Goal: Task Accomplishment & Management: Manage account settings

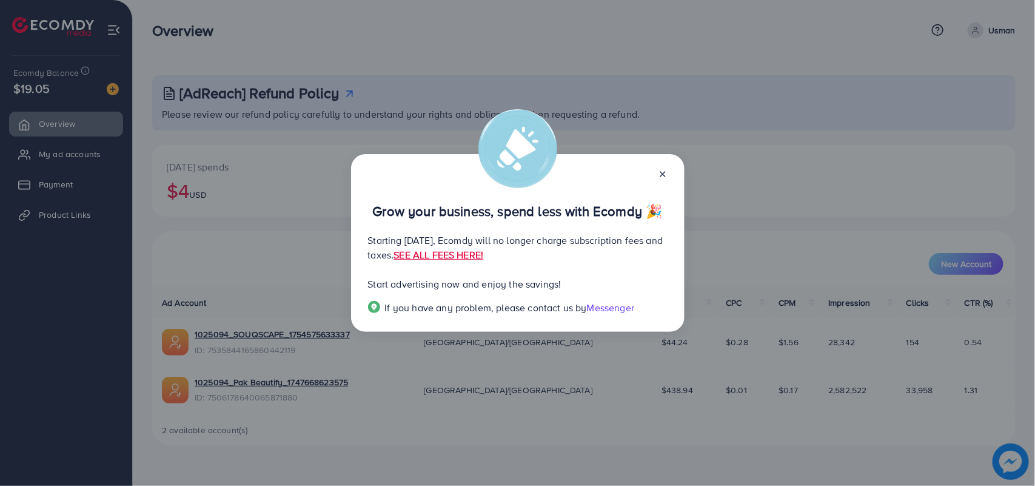
click at [502, 218] on p "Grow your business, spend less with Ecomdy 🎉" at bounding box center [518, 211] width 300 height 15
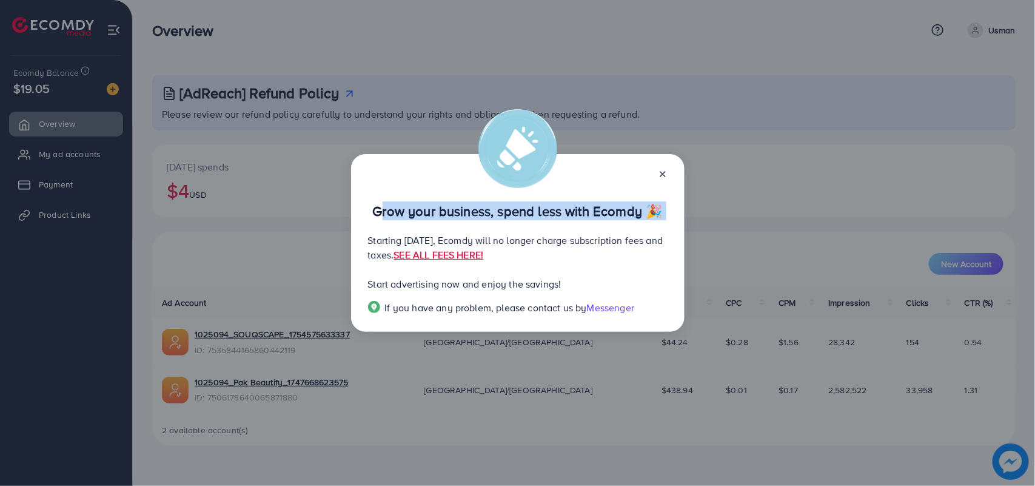
click at [502, 218] on p "Grow your business, spend less with Ecomdy 🎉" at bounding box center [518, 211] width 300 height 15
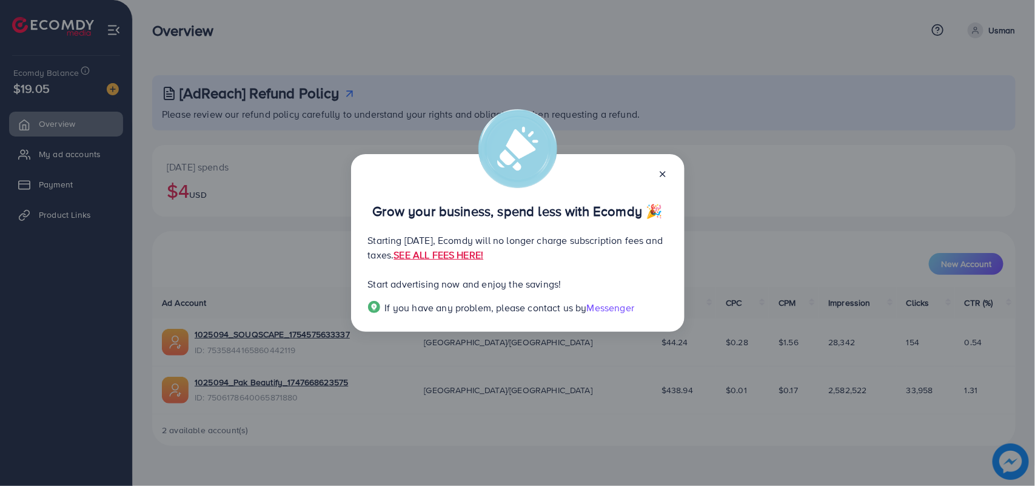
click at [468, 249] on p "Starting [DATE], Ecomdy will no longer charge subscription fees and taxes. SEE …" at bounding box center [518, 247] width 300 height 29
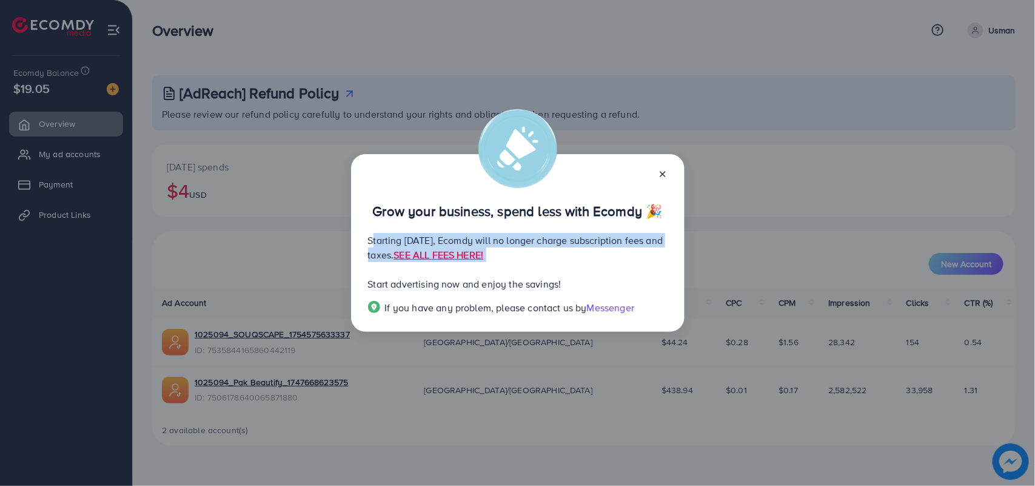
click at [468, 249] on p "Starting [DATE], Ecomdy will no longer charge subscription fees and taxes. SEE …" at bounding box center [518, 247] width 300 height 29
click at [440, 247] on p "Starting [DATE], Ecomdy will no longer charge subscription fees and taxes. SEE …" at bounding box center [518, 247] width 300 height 29
click at [434, 250] on p "Starting [DATE], Ecomdy will no longer charge subscription fees and taxes. SEE …" at bounding box center [518, 247] width 300 height 29
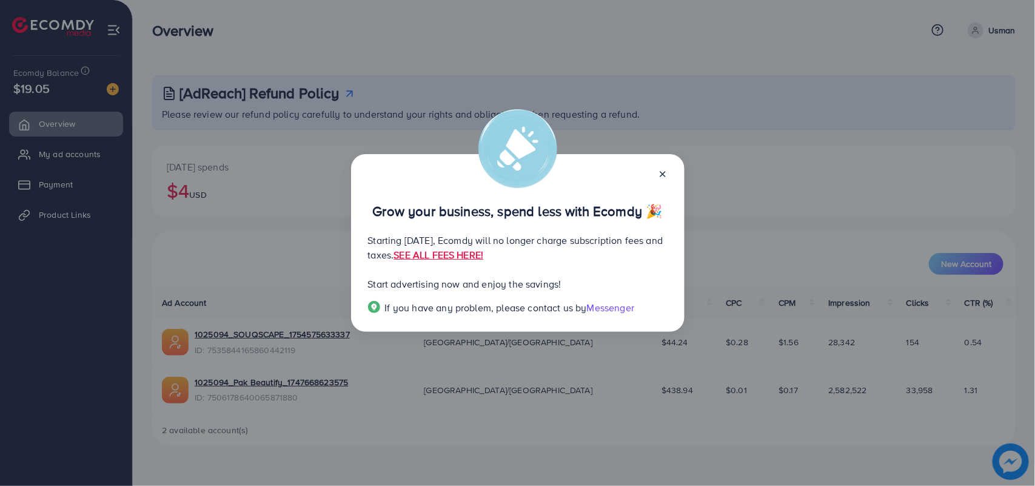
click at [414, 311] on span "If you have any problem, please contact us by" at bounding box center [486, 307] width 202 height 13
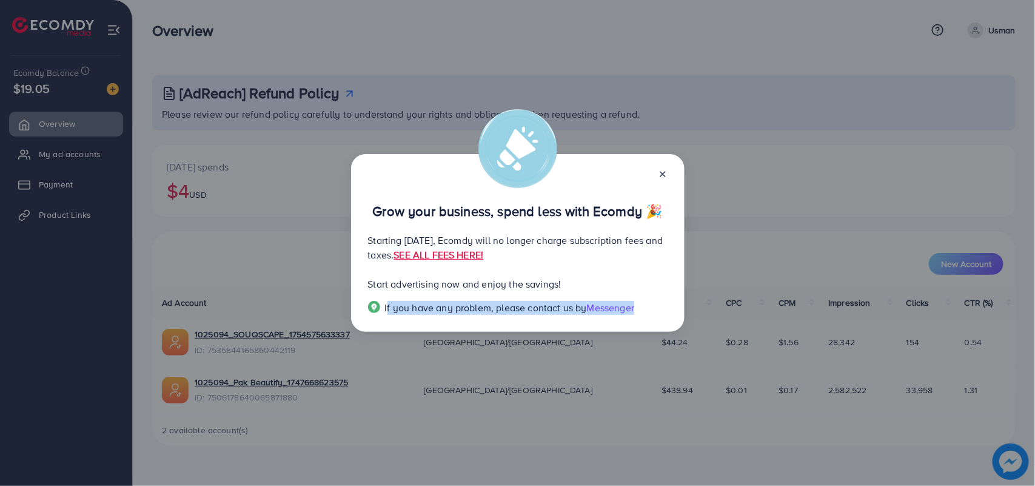
click at [414, 311] on span "If you have any problem, please contact us by" at bounding box center [486, 307] width 202 height 13
click at [471, 307] on span "If you have any problem, please contact us by" at bounding box center [486, 307] width 202 height 13
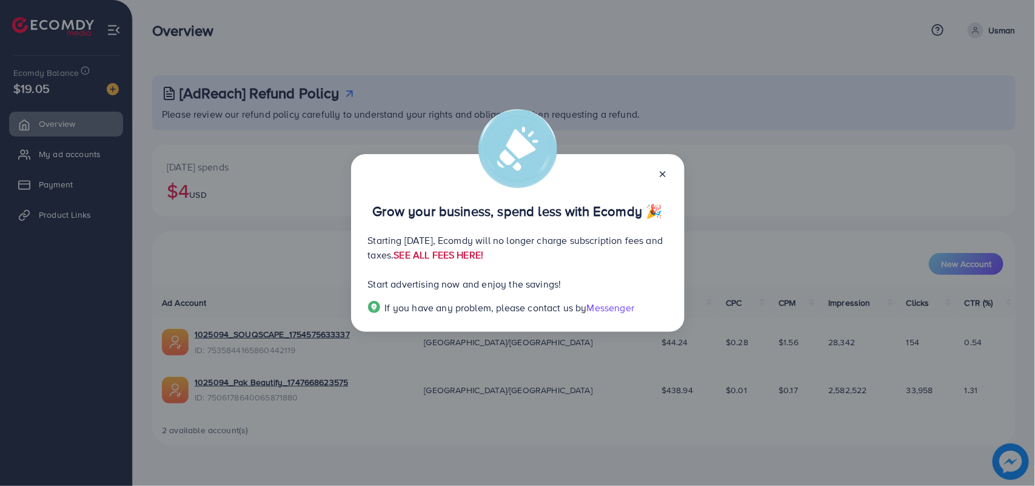
click at [483, 255] on link "SEE ALL FEES HERE!" at bounding box center [439, 254] width 90 height 13
click at [183, 116] on div "Grow your business, spend less with Ecomdy 🎉 Starting [DATE], Ecomdy will no lo…" at bounding box center [517, 243] width 1035 height 486
click at [173, 139] on div "Grow your business, spend less with Ecomdy 🎉 Starting [DATE], Ecomdy will no lo…" at bounding box center [517, 243] width 1035 height 486
click at [659, 173] on icon at bounding box center [663, 174] width 10 height 10
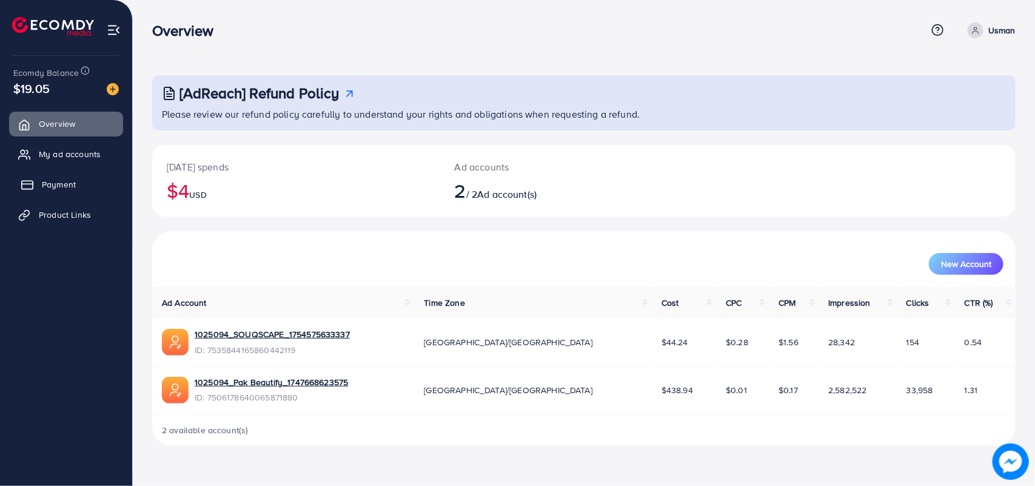
click at [73, 188] on span "Payment" at bounding box center [59, 184] width 34 height 12
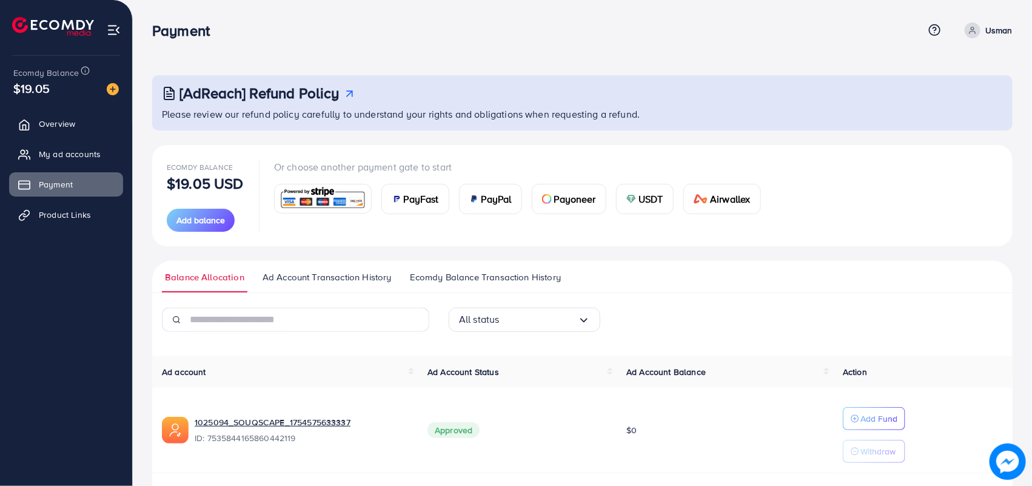
click at [628, 198] on div "USDT" at bounding box center [645, 198] width 56 height 29
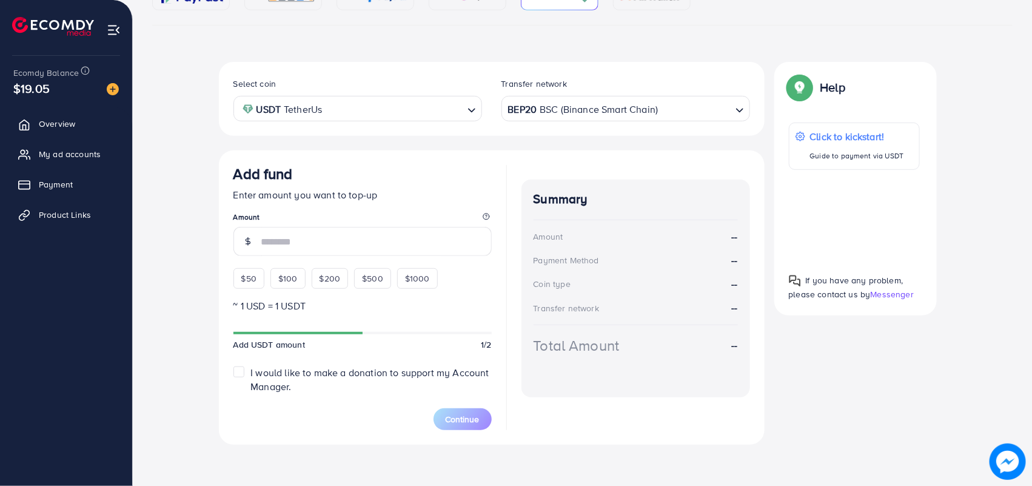
scroll to position [170, 0]
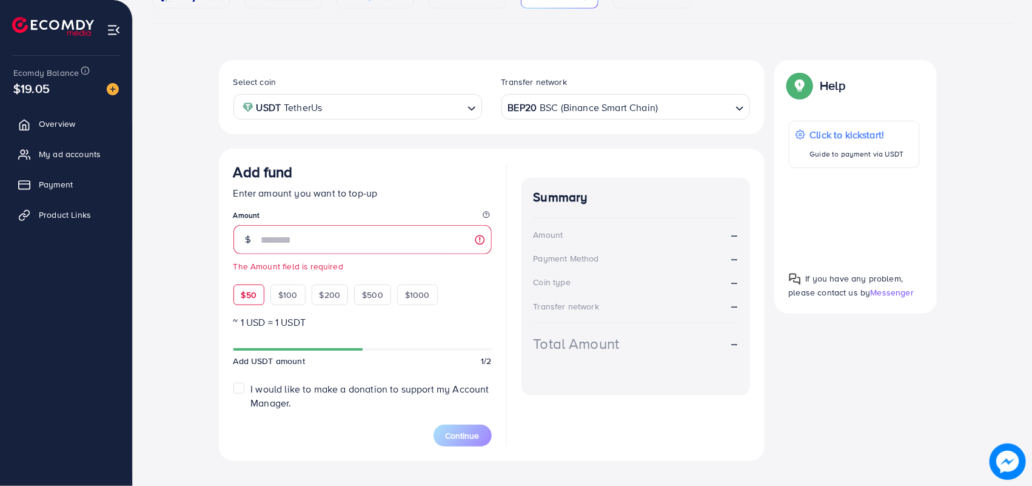
click at [249, 277] on div "Add fund Enter amount you want to top-up Amount The Amount field is required $5…" at bounding box center [362, 234] width 258 height 142
click at [246, 295] on span "$50" at bounding box center [248, 295] width 15 height 12
type input "**"
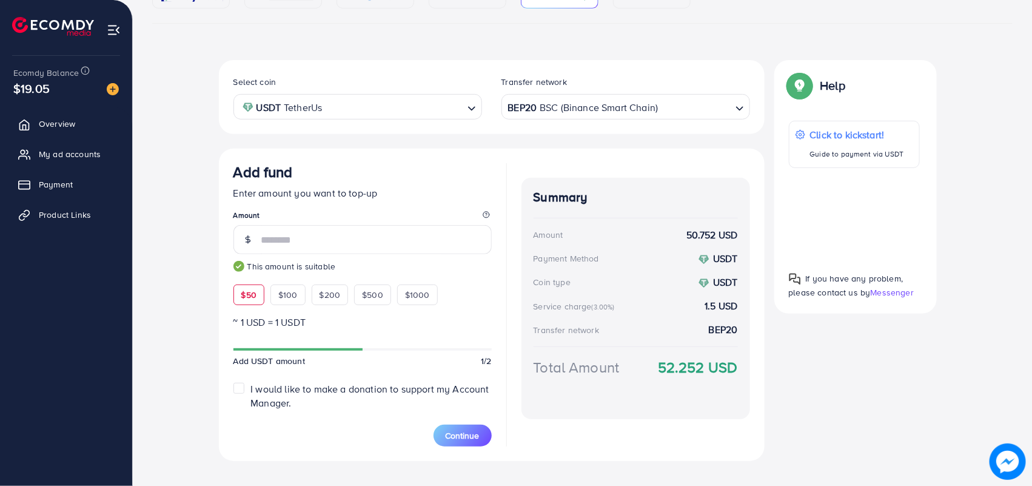
click at [216, 253] on div "Select coin USDT TetherUs Loading... Transfer network BEP20 BSC (Binance Smart …" at bounding box center [582, 265] width 861 height 411
click at [58, 123] on span "Overview" at bounding box center [60, 124] width 36 height 12
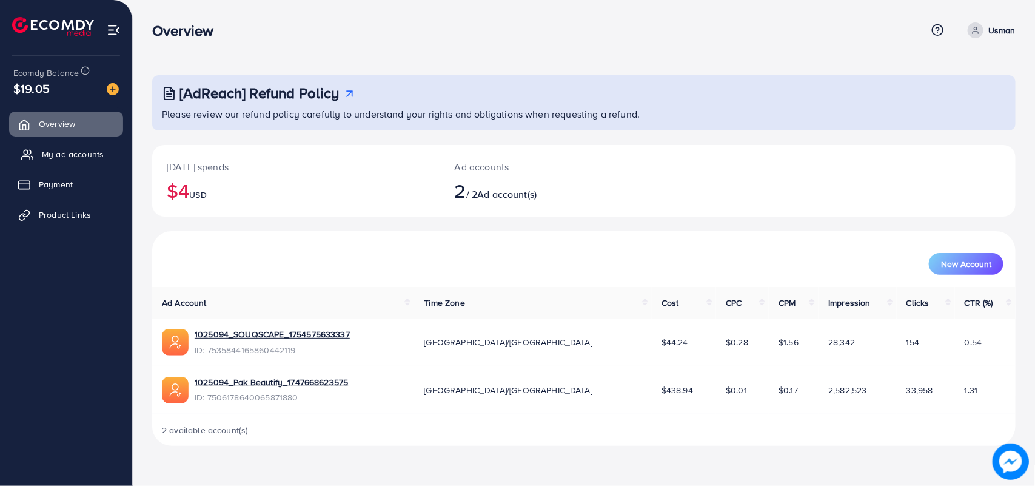
click at [92, 147] on link "My ad accounts" at bounding box center [66, 154] width 114 height 24
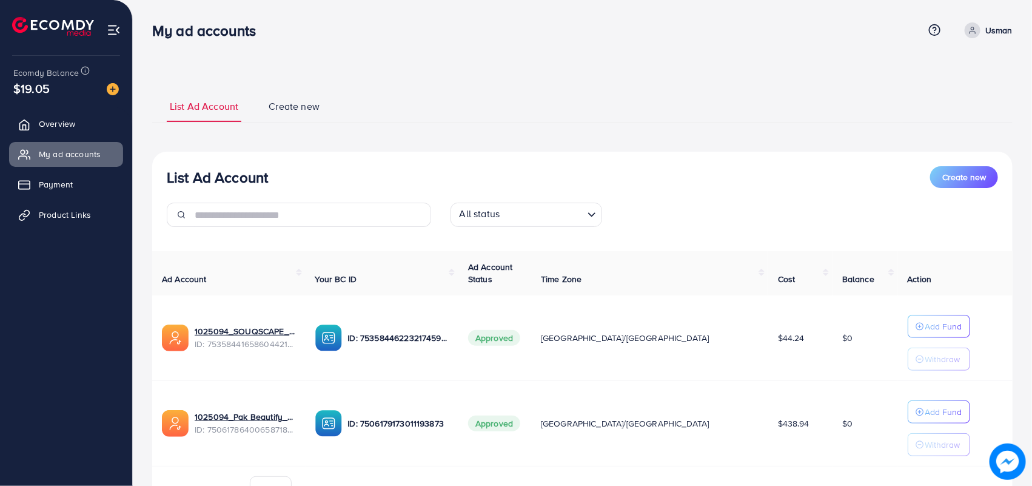
scroll to position [69, 0]
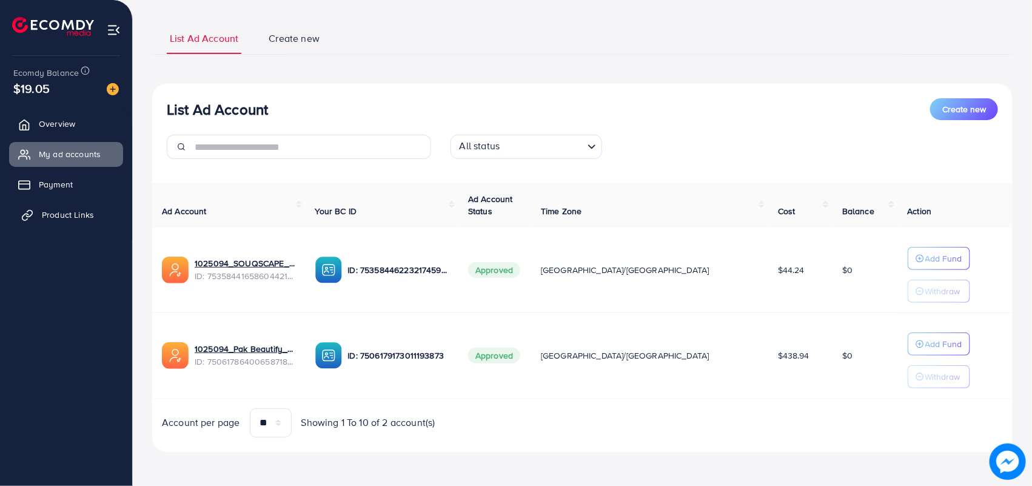
click at [68, 204] on link "Product Links" at bounding box center [66, 215] width 114 height 24
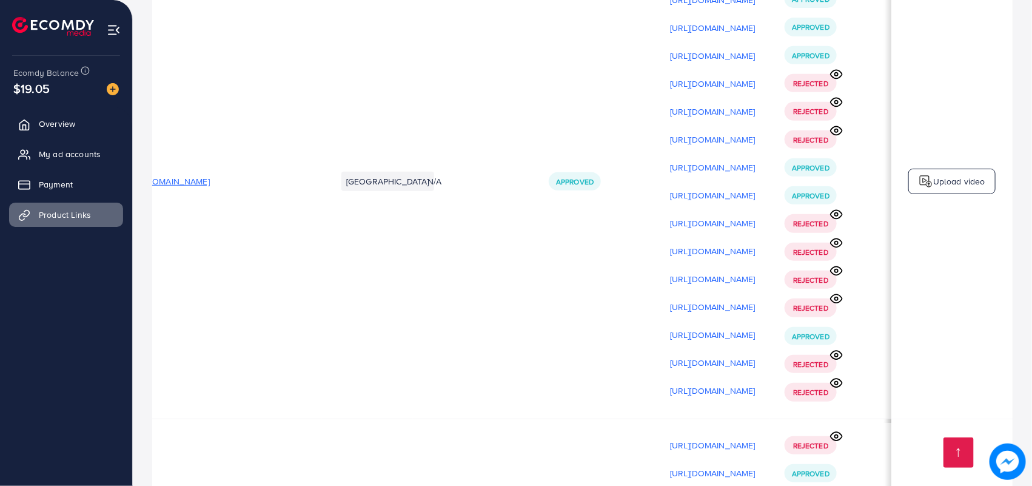
scroll to position [0, 100]
click at [711, 466] on p "[URL][DOMAIN_NAME]" at bounding box center [713, 473] width 86 height 15
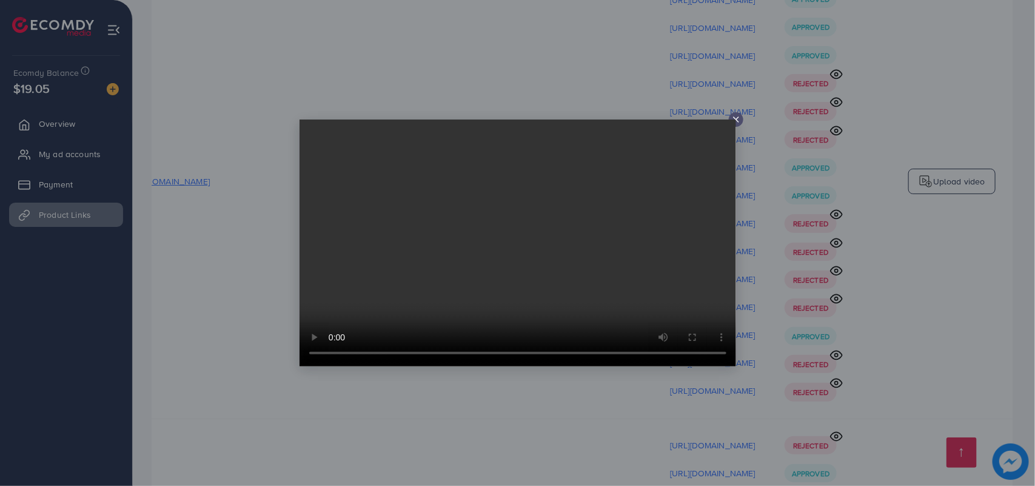
click at [774, 264] on div at bounding box center [517, 243] width 1035 height 486
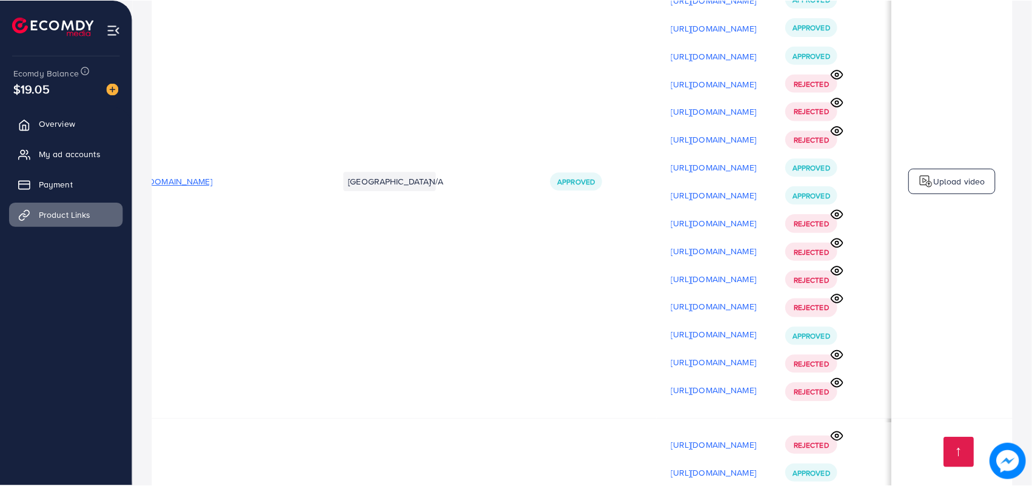
scroll to position [0, 97]
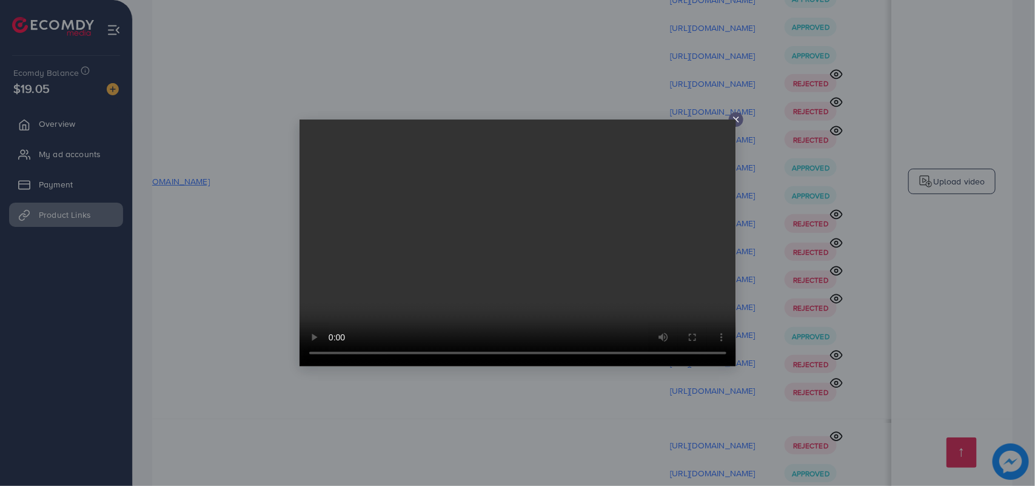
click at [777, 235] on div at bounding box center [517, 243] width 1035 height 486
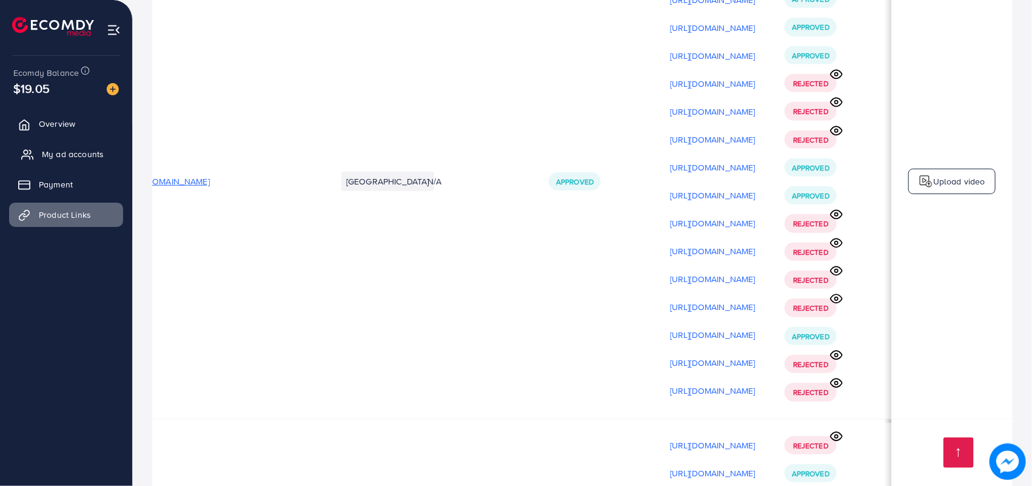
click at [88, 161] on link "My ad accounts" at bounding box center [66, 154] width 114 height 24
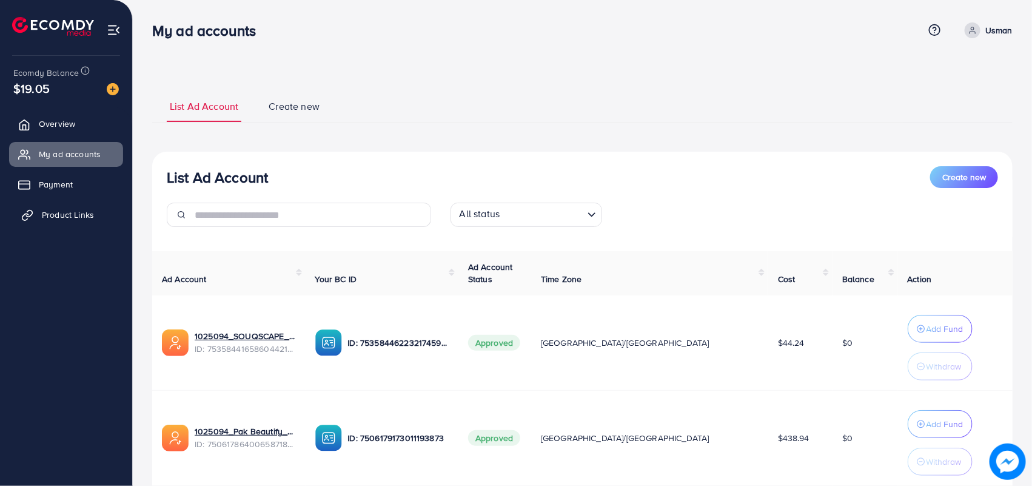
click at [87, 209] on span "Product Links" at bounding box center [68, 215] width 52 height 12
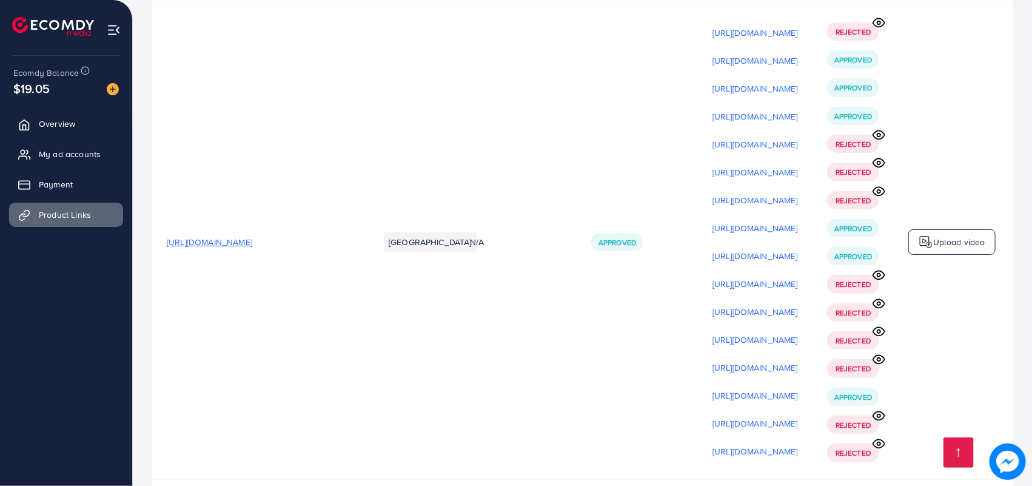
scroll to position [18811, 0]
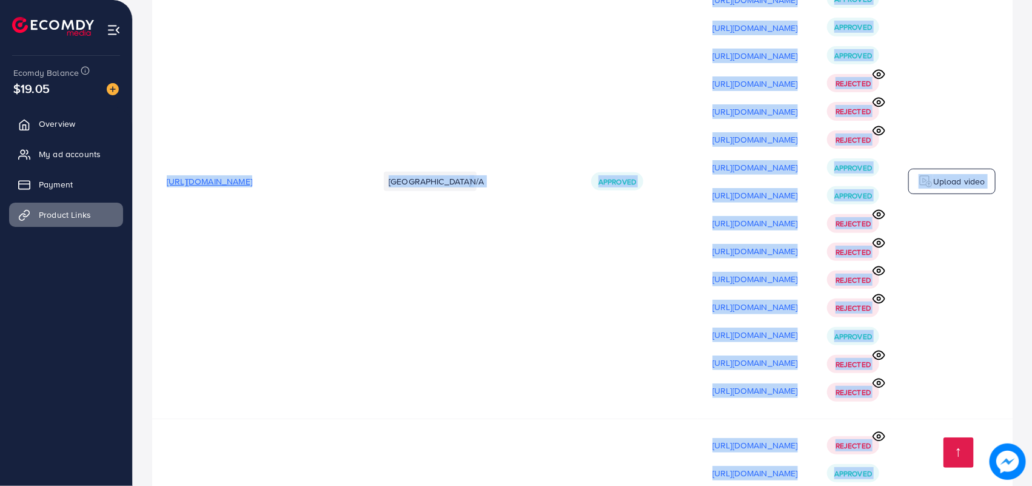
drag, startPoint x: 910, startPoint y: 426, endPoint x: 993, endPoint y: 429, distance: 83.1
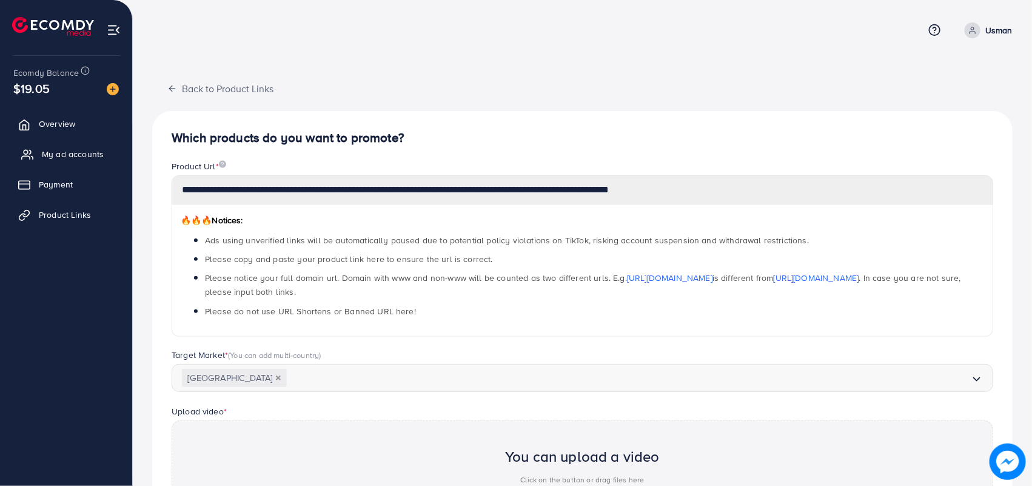
click at [75, 152] on span "My ad accounts" at bounding box center [73, 154] width 62 height 12
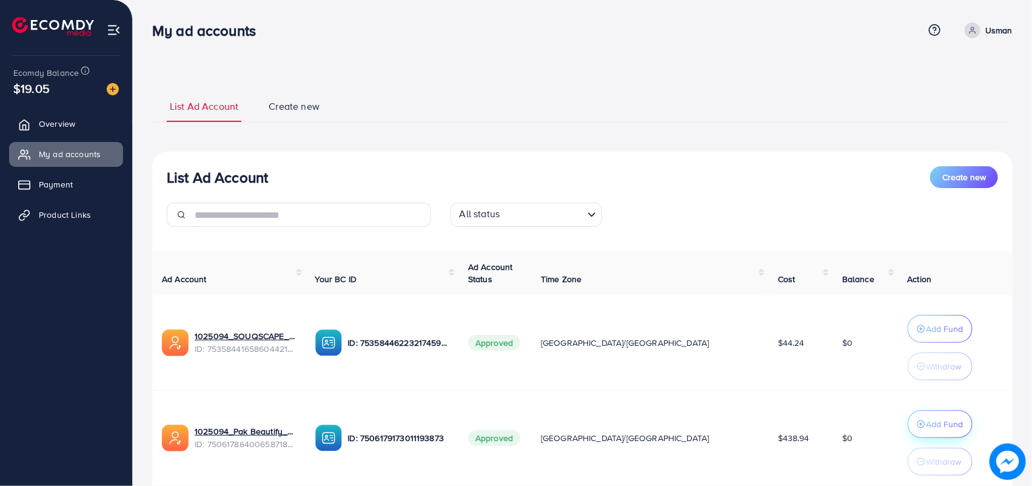
click at [931, 417] on p "Add Fund" at bounding box center [945, 424] width 37 height 15
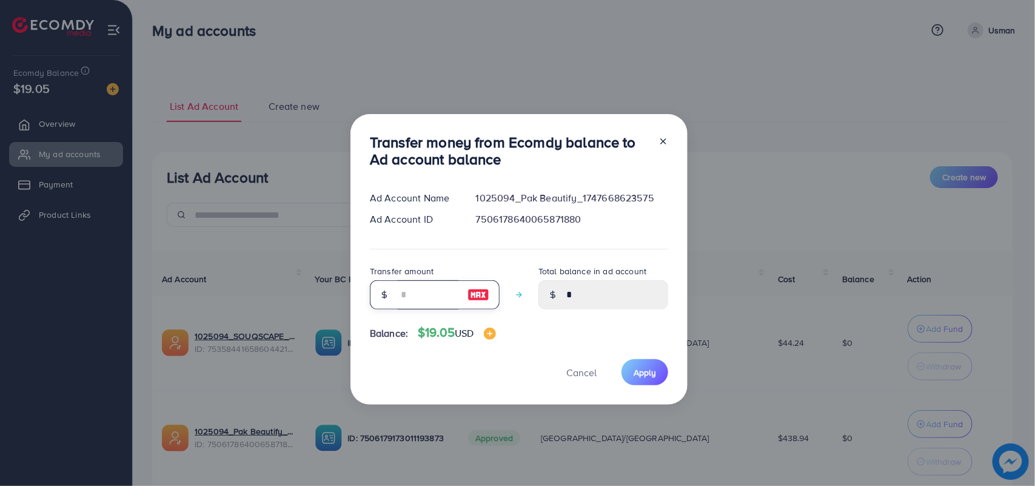
click at [428, 294] on input "number" at bounding box center [428, 294] width 61 height 29
type input "*"
type input "****"
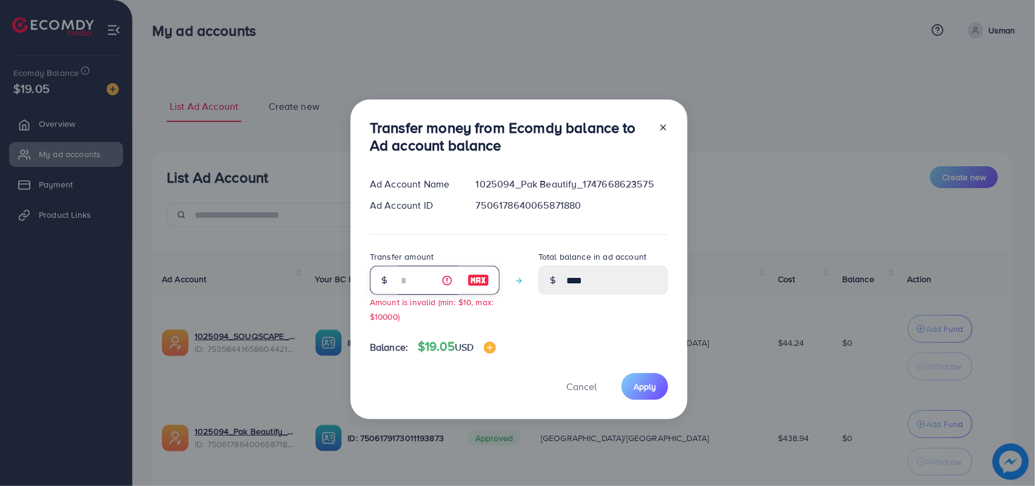
type input "**"
type input "*****"
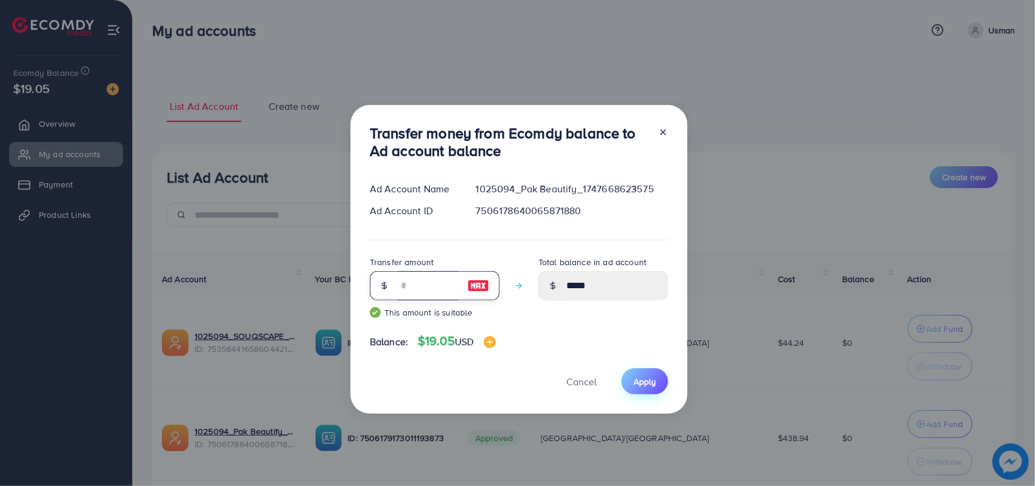
type input "**"
click at [663, 383] on button "Apply" at bounding box center [645, 381] width 47 height 26
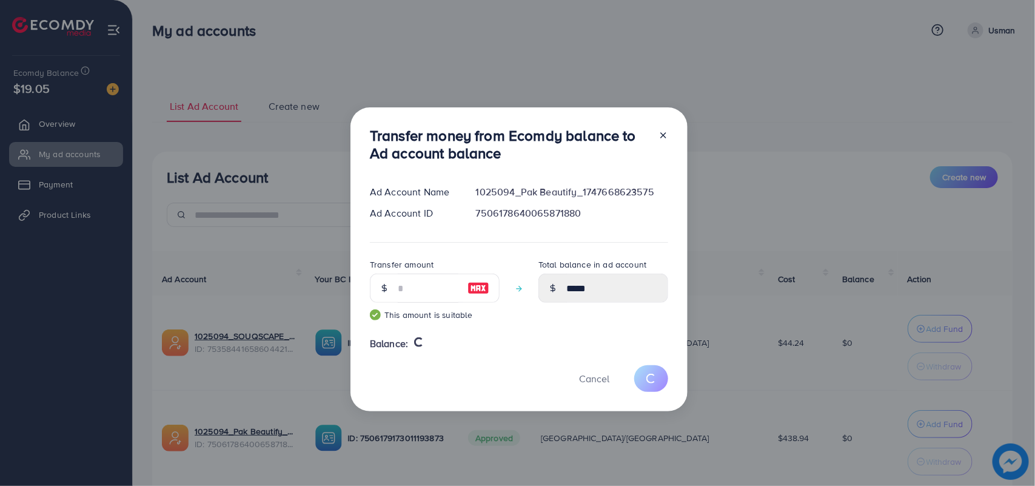
type input "*"
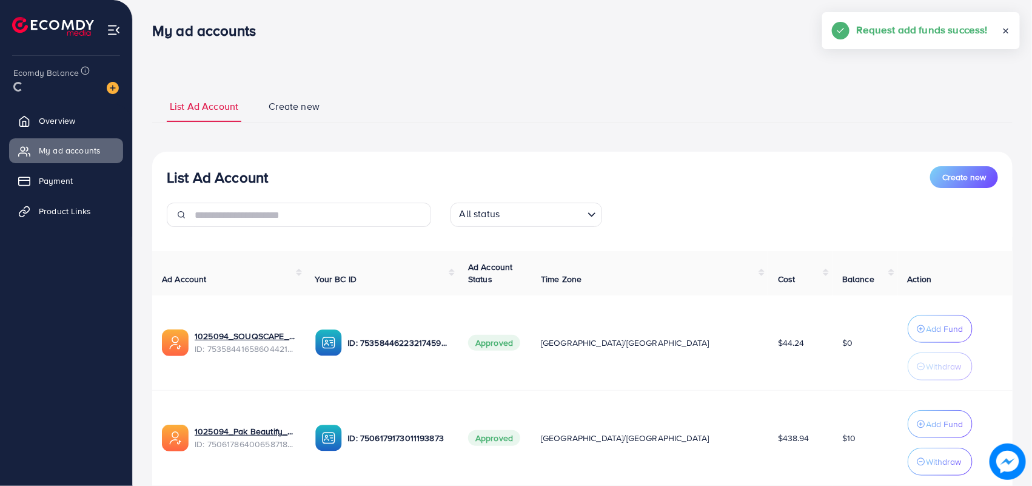
click at [927, 466] on p "Withdraw" at bounding box center [944, 461] width 35 height 15
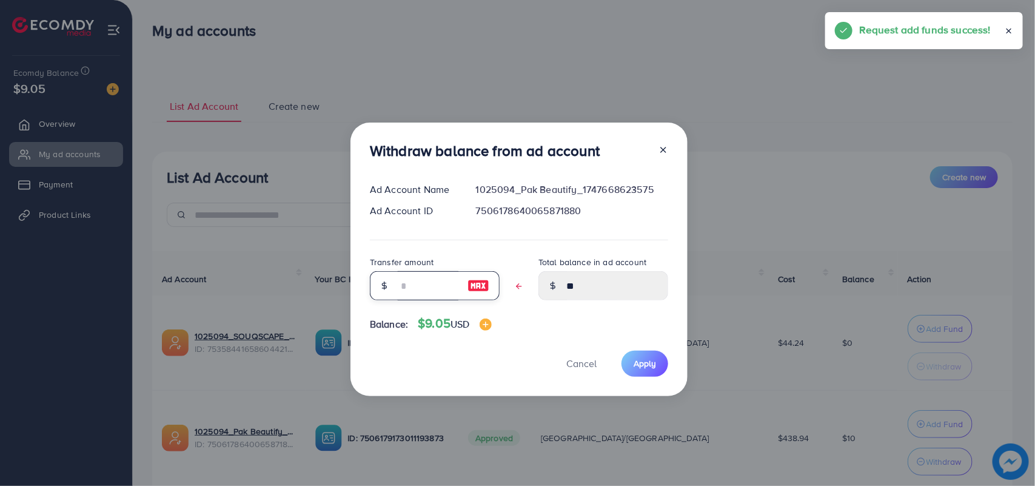
click at [405, 298] on input "text" at bounding box center [428, 285] width 61 height 29
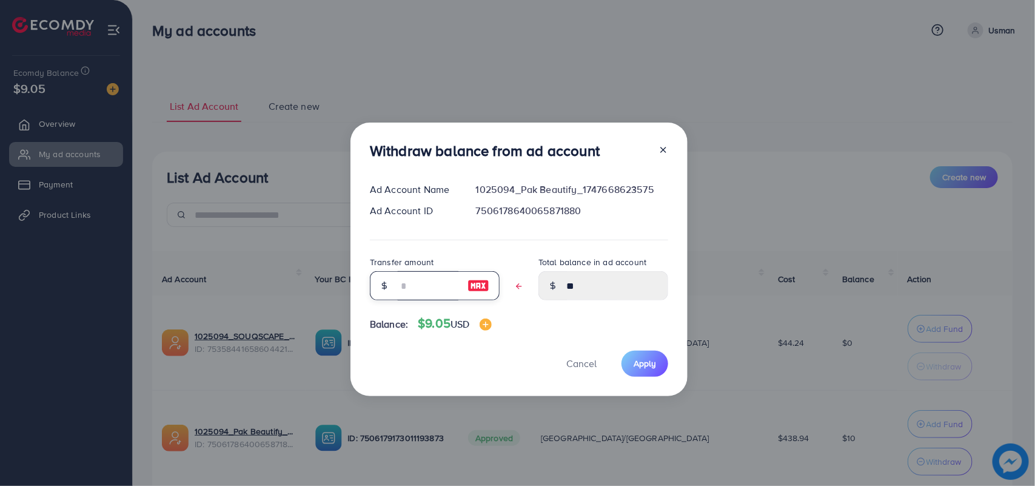
type input "*"
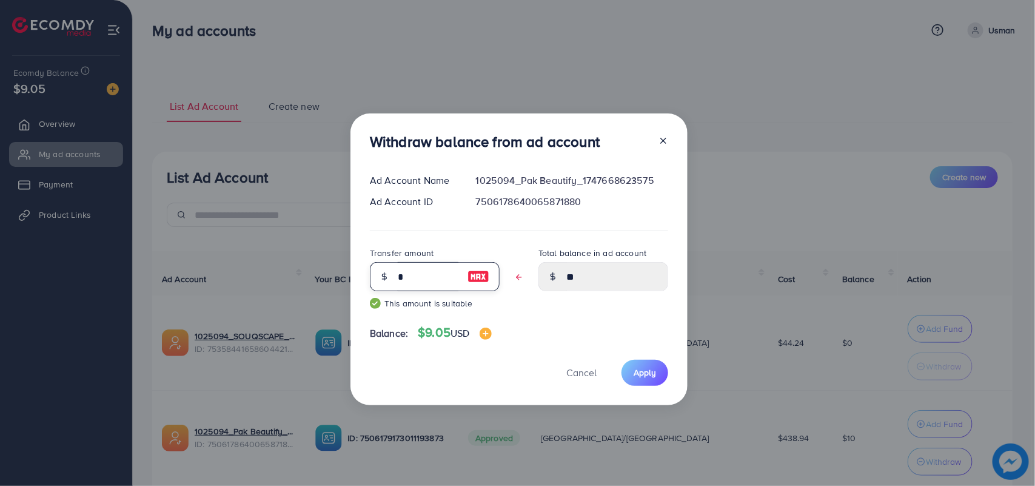
type input "****"
type input "*"
click at [637, 366] on span "Apply" at bounding box center [645, 372] width 22 height 12
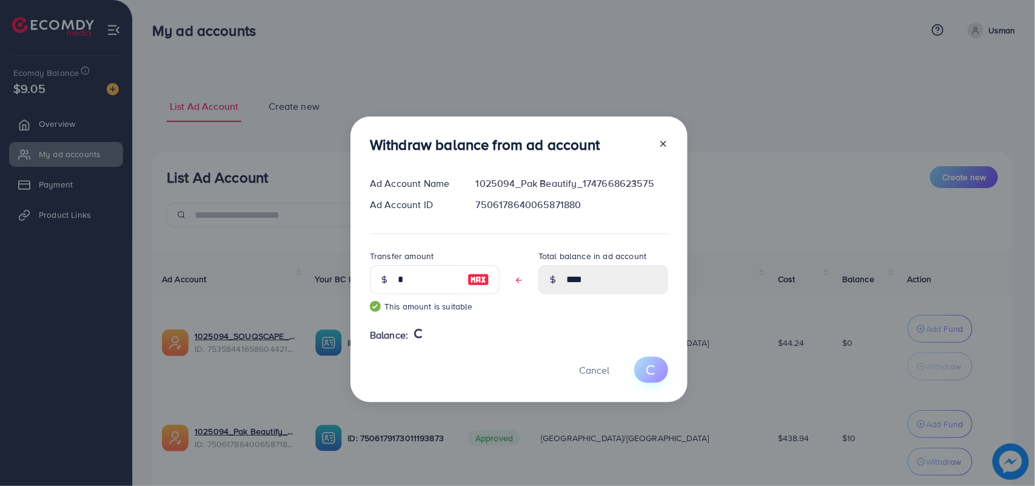
type input "**"
